Goal: Task Accomplishment & Management: Use online tool/utility

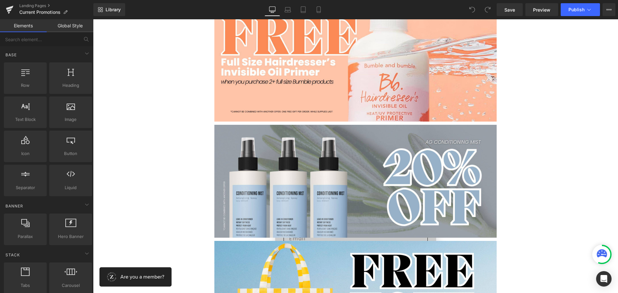
scroll to position [386, 0]
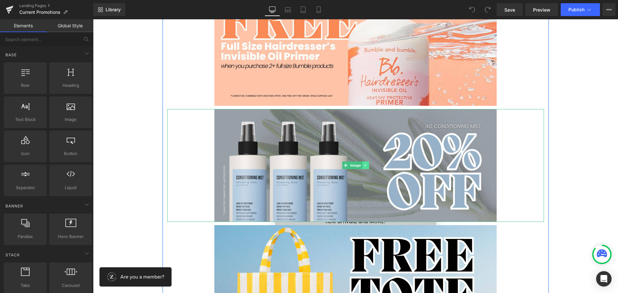
click at [363, 162] on link at bounding box center [365, 166] width 7 height 8
click at [367, 166] on icon at bounding box center [369, 166] width 4 height 4
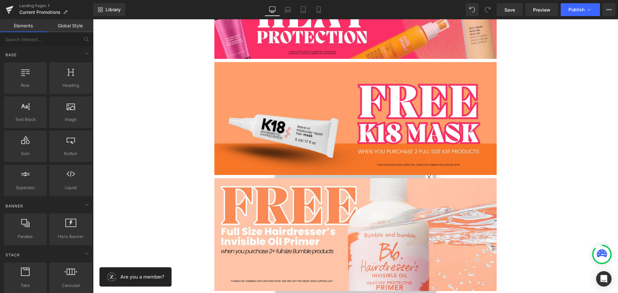
scroll to position [193, 0]
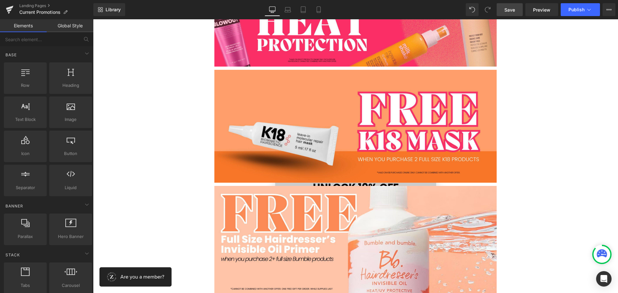
click at [516, 8] on link "Save" at bounding box center [510, 9] width 26 height 13
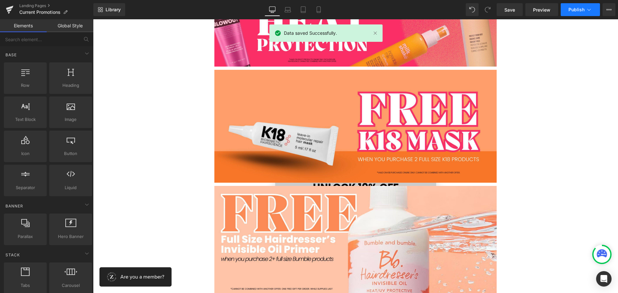
click at [577, 7] on span "Publish" at bounding box center [576, 9] width 16 height 5
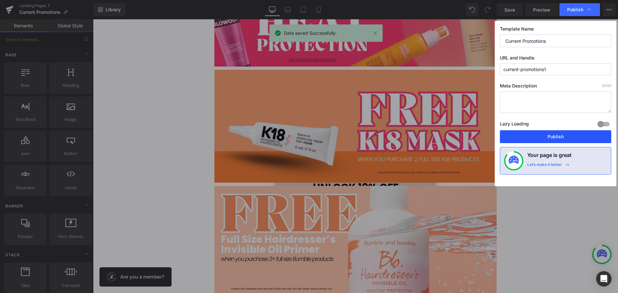
click at [530, 132] on button "Publish" at bounding box center [555, 136] width 111 height 13
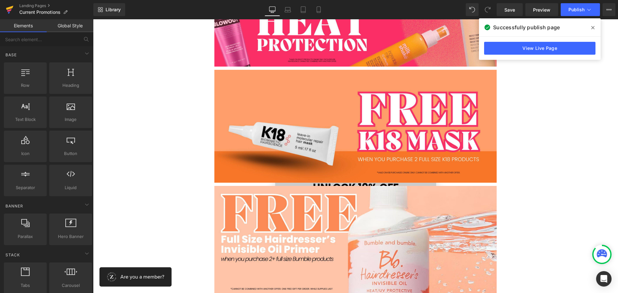
click at [15, 15] on link at bounding box center [9, 9] width 19 height 19
